Goal: Navigation & Orientation: Find specific page/section

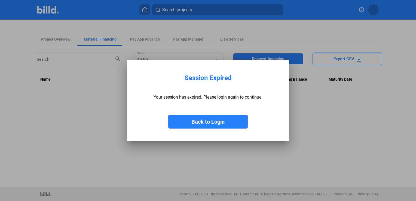
click at [217, 118] on button "Back to Login" at bounding box center [207, 122] width 79 height 14
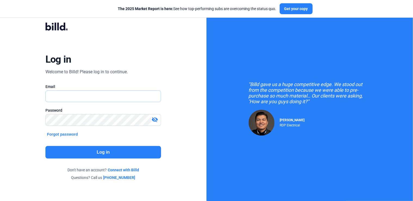
type input "[PERSON_NAME][EMAIL_ADDRESS][DOMAIN_NAME]"
click at [121, 156] on button "Log in" at bounding box center [103, 152] width 116 height 13
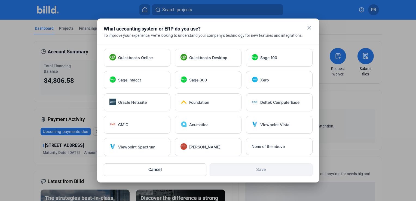
click at [308, 27] on mat-icon "close" at bounding box center [309, 27] width 7 height 7
